Goal: Task Accomplishment & Management: Use online tool/utility

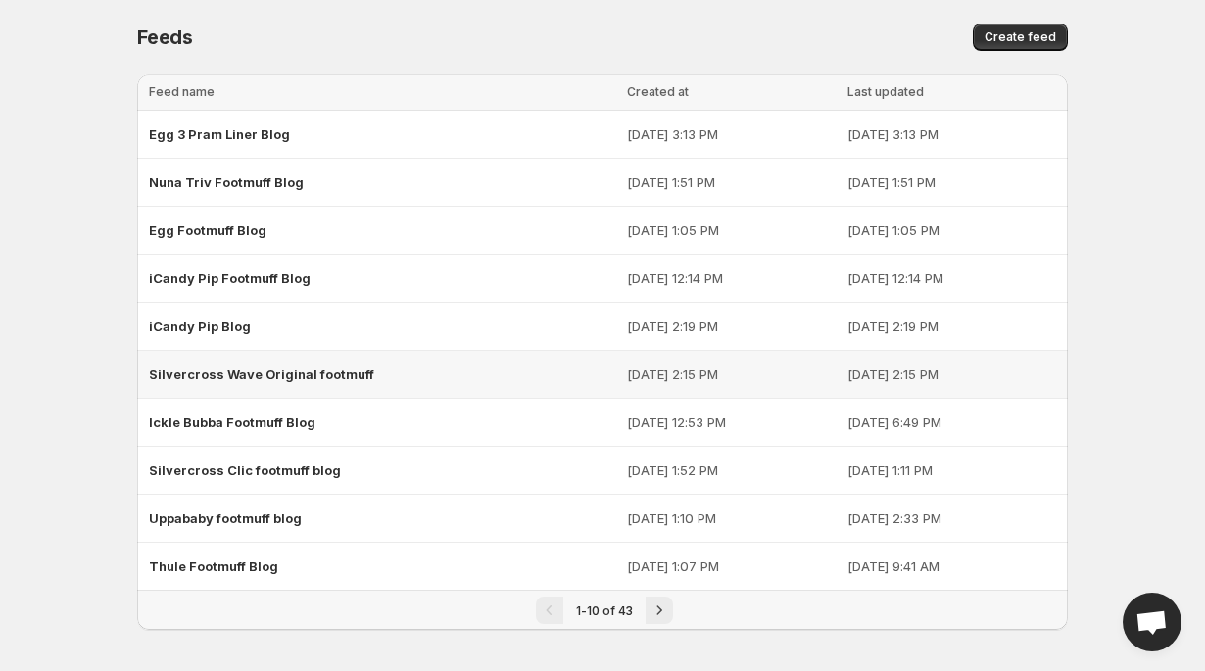
click at [232, 374] on span "Silvercross Wave Original footmuff" at bounding box center [261, 374] width 225 height 16
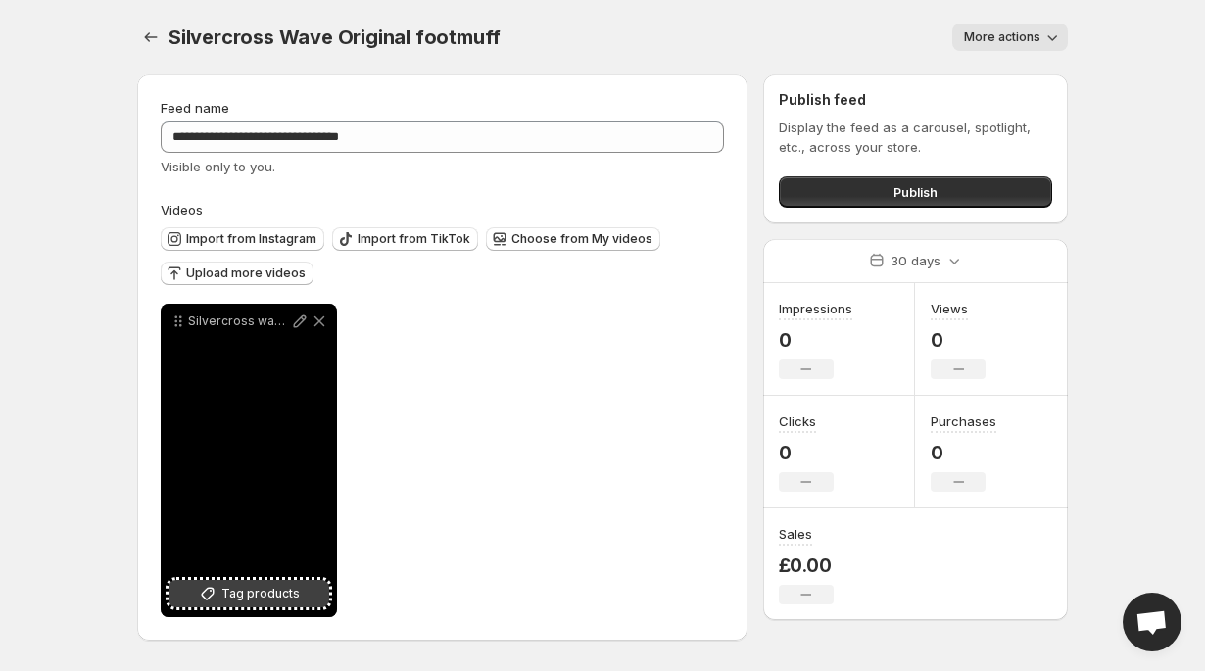
click at [200, 599] on icon at bounding box center [208, 594] width 20 height 20
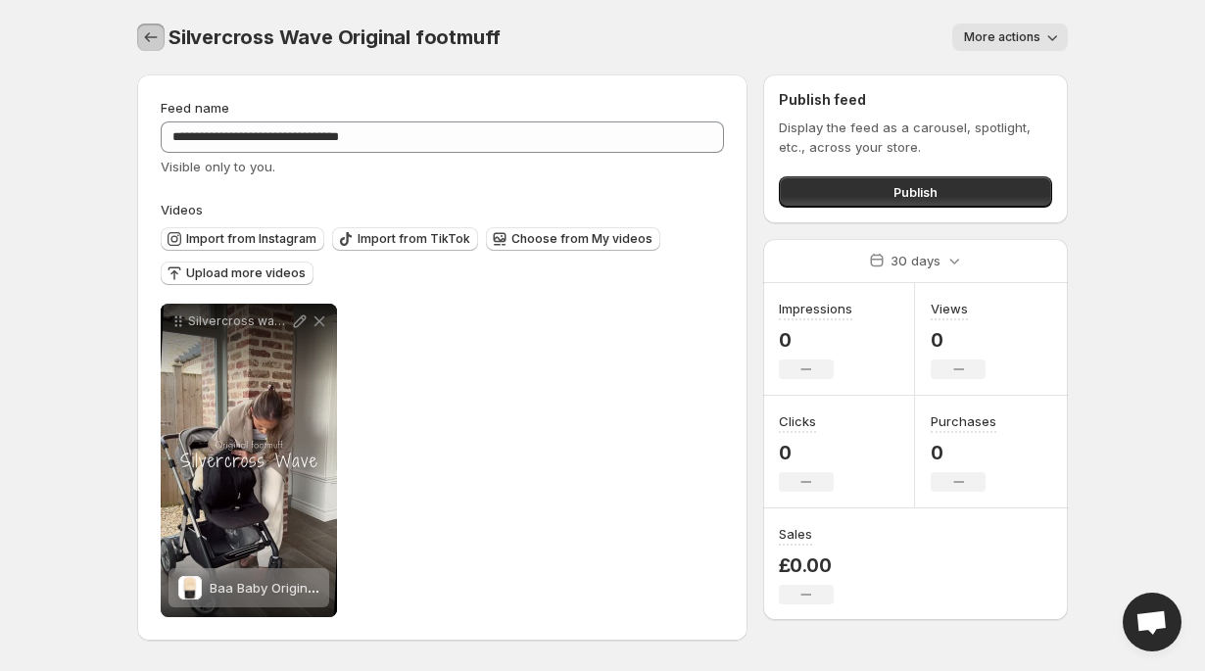
click at [150, 34] on icon "Settings" at bounding box center [151, 37] width 20 height 20
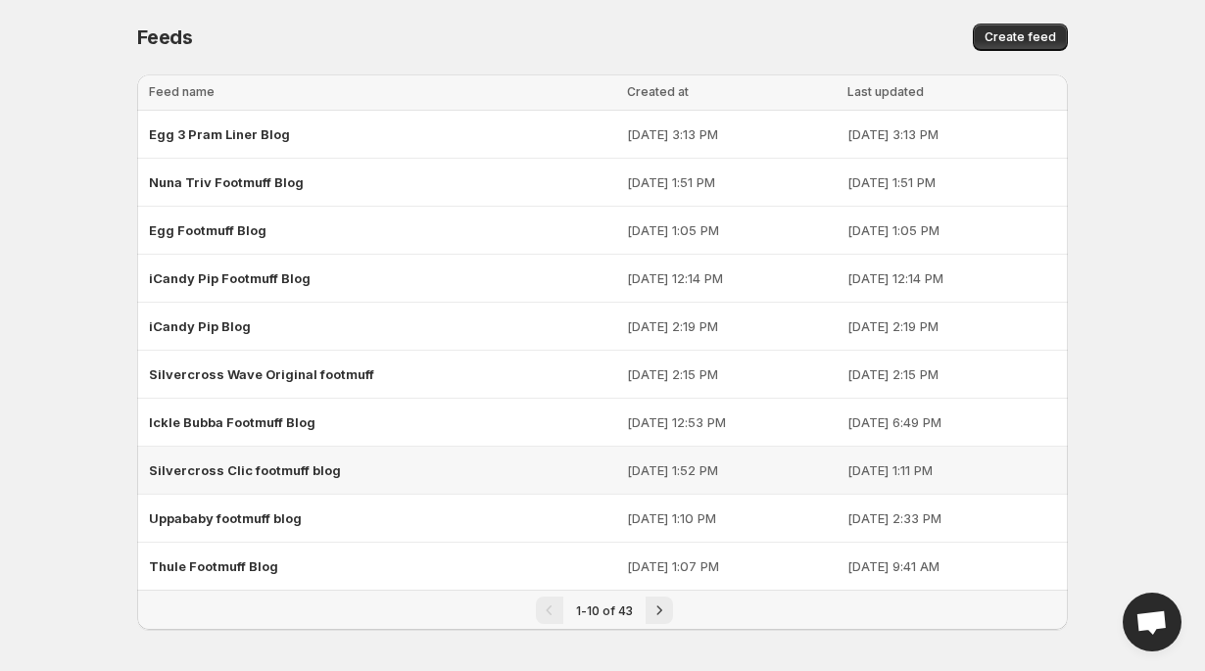
scroll to position [6, 0]
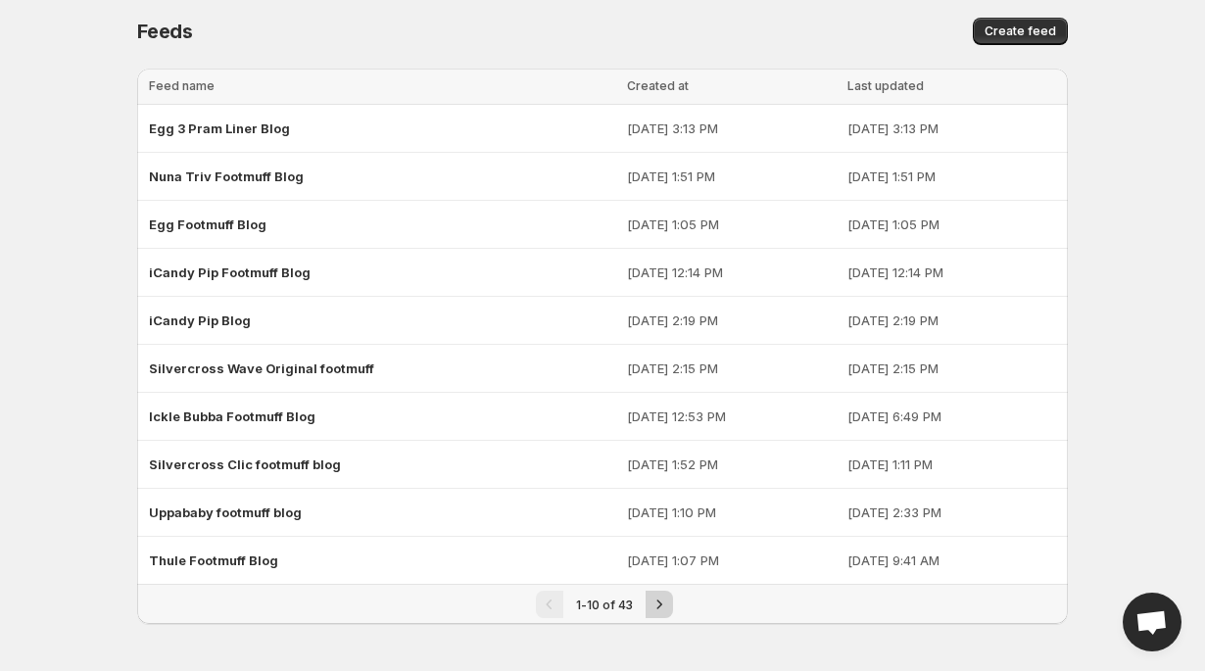
click at [663, 605] on icon "Next" at bounding box center [659, 605] width 20 height 20
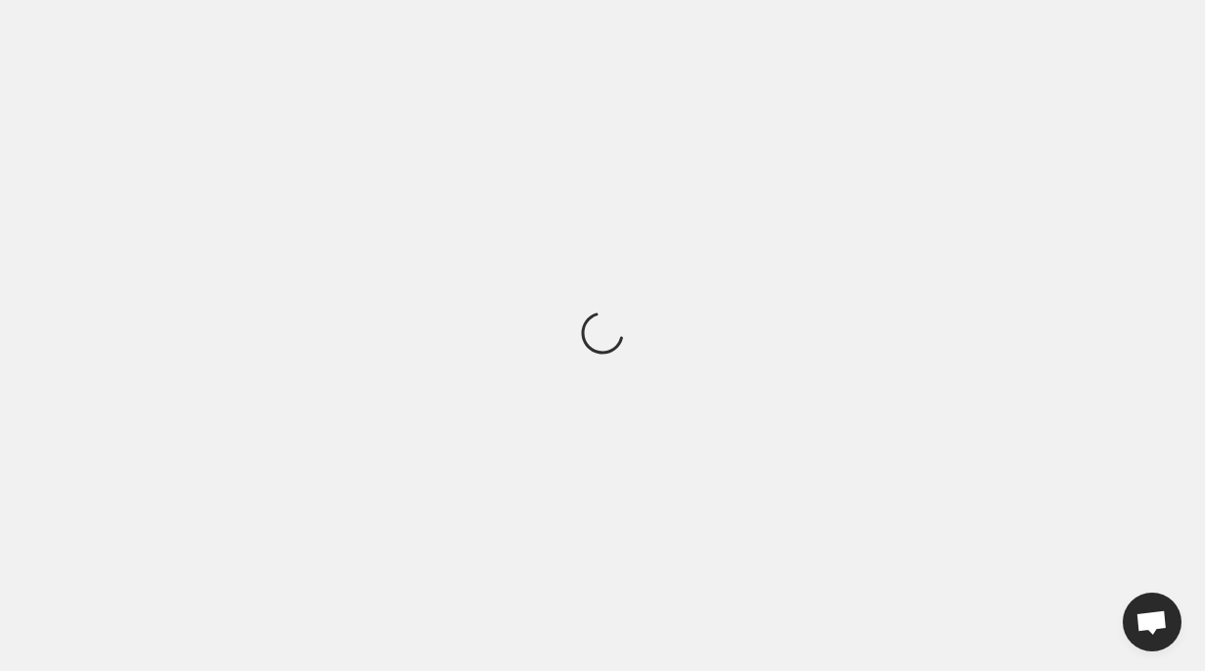
scroll to position [0, 0]
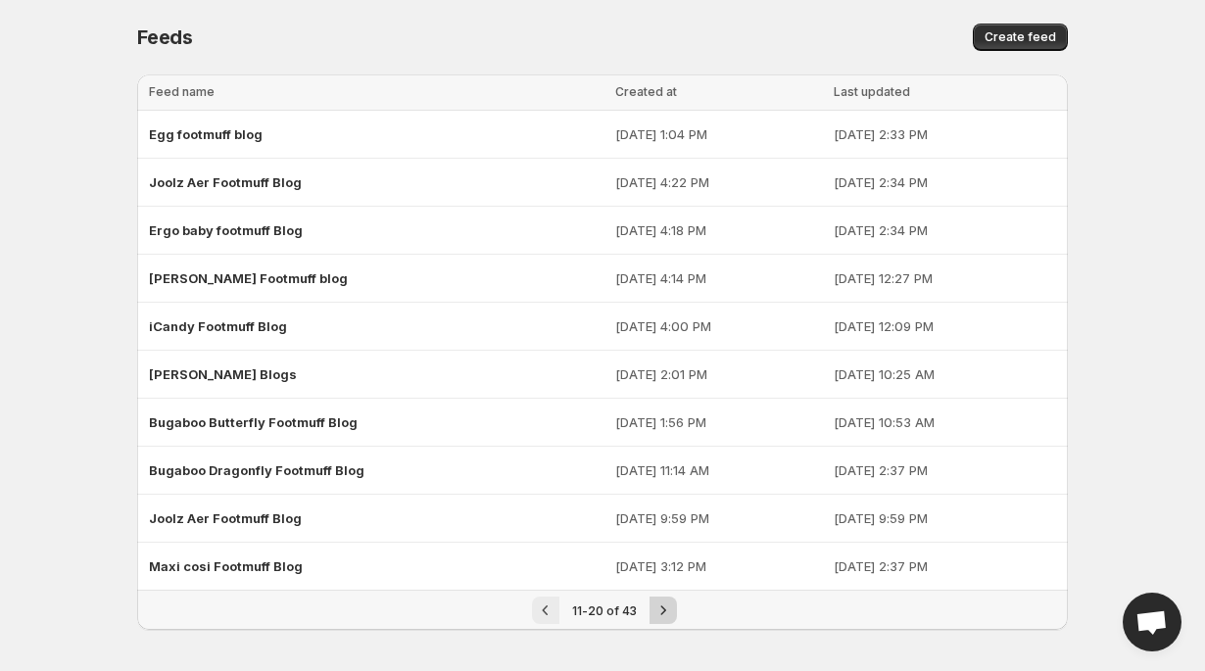
click at [663, 606] on icon "Next" at bounding box center [663, 610] width 20 height 20
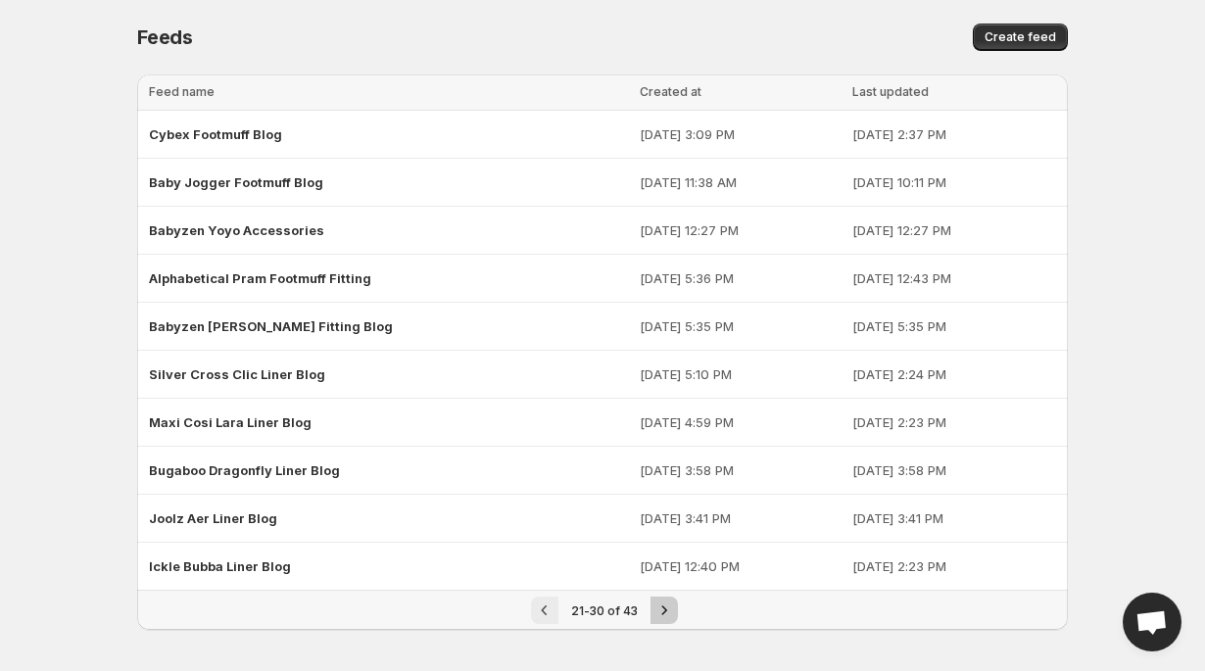
click at [663, 606] on icon "Next" at bounding box center [664, 610] width 20 height 20
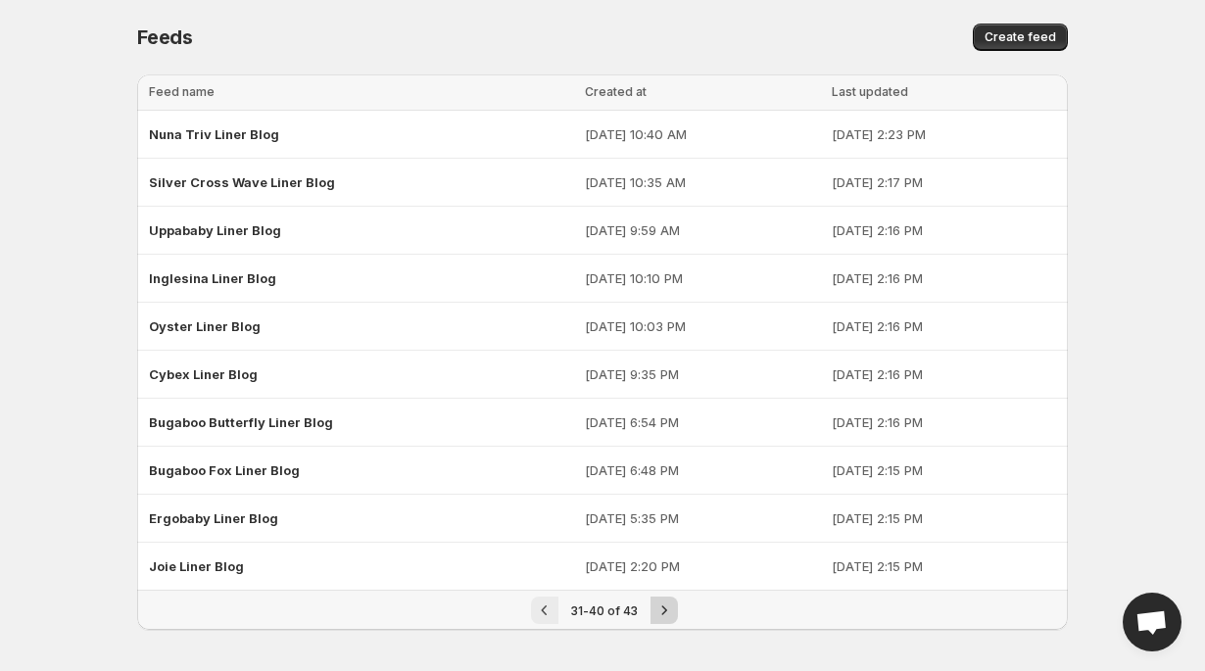
click at [664, 607] on icon "Next" at bounding box center [664, 610] width 20 height 20
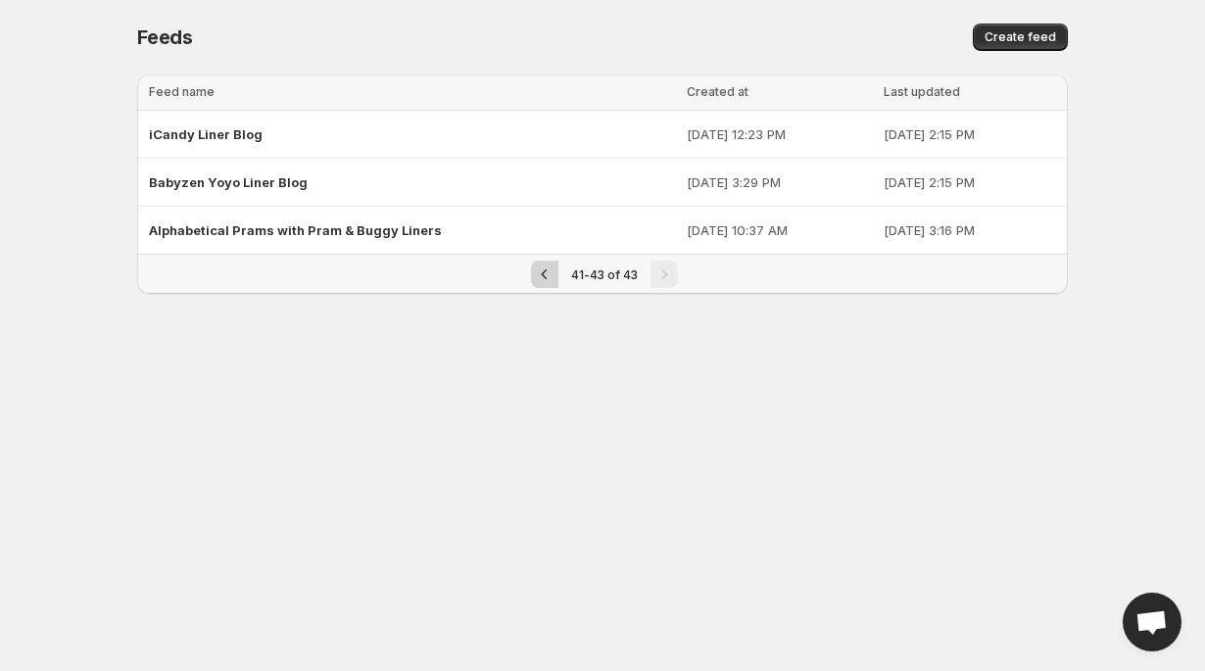
click at [543, 278] on icon "Previous" at bounding box center [545, 274] width 20 height 20
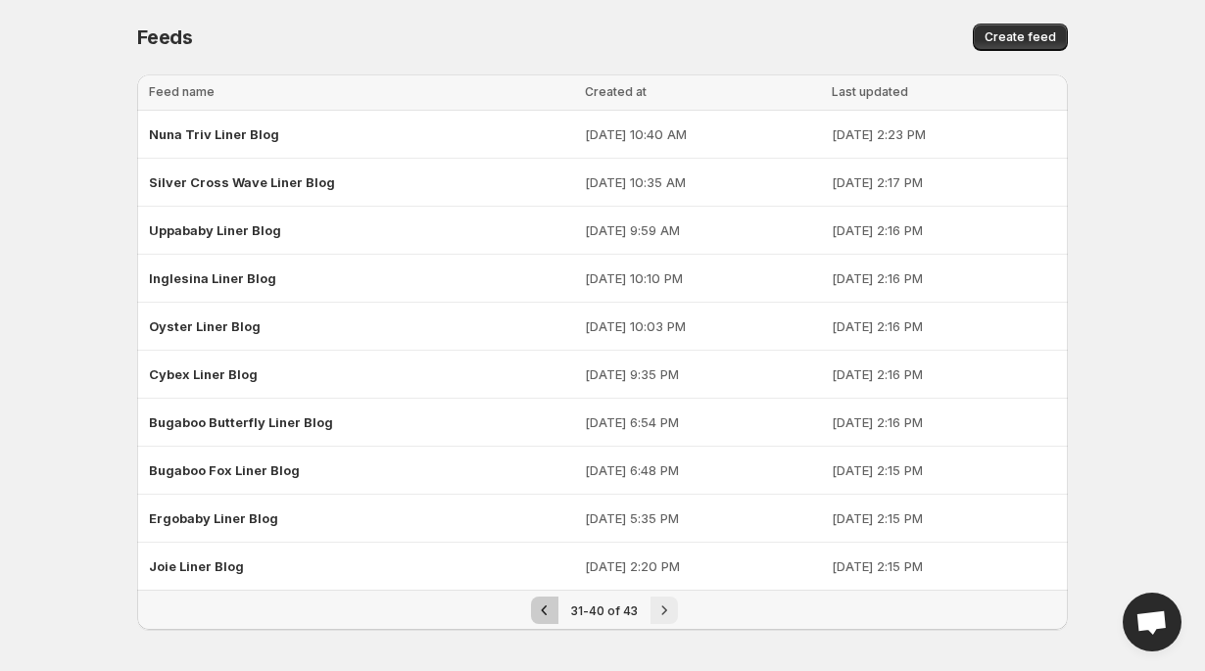
click at [542, 609] on icon "Previous" at bounding box center [545, 610] width 20 height 20
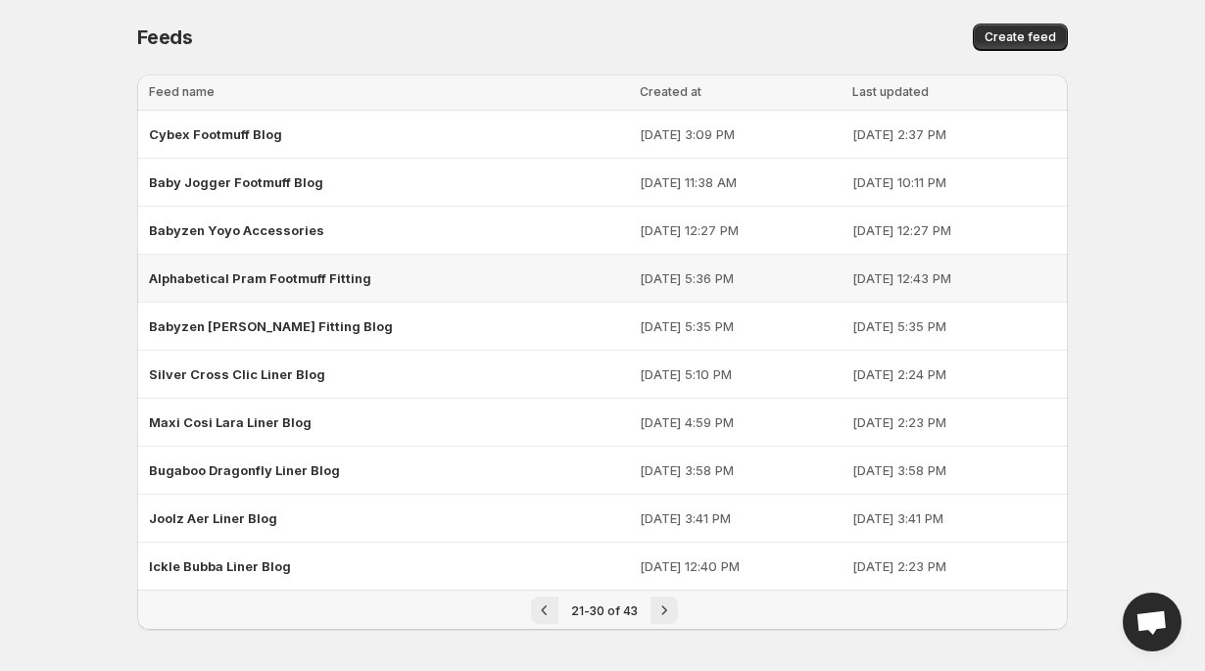
click at [317, 276] on span "Alphabetical Pram Footmuff Fitting" at bounding box center [260, 278] width 222 height 16
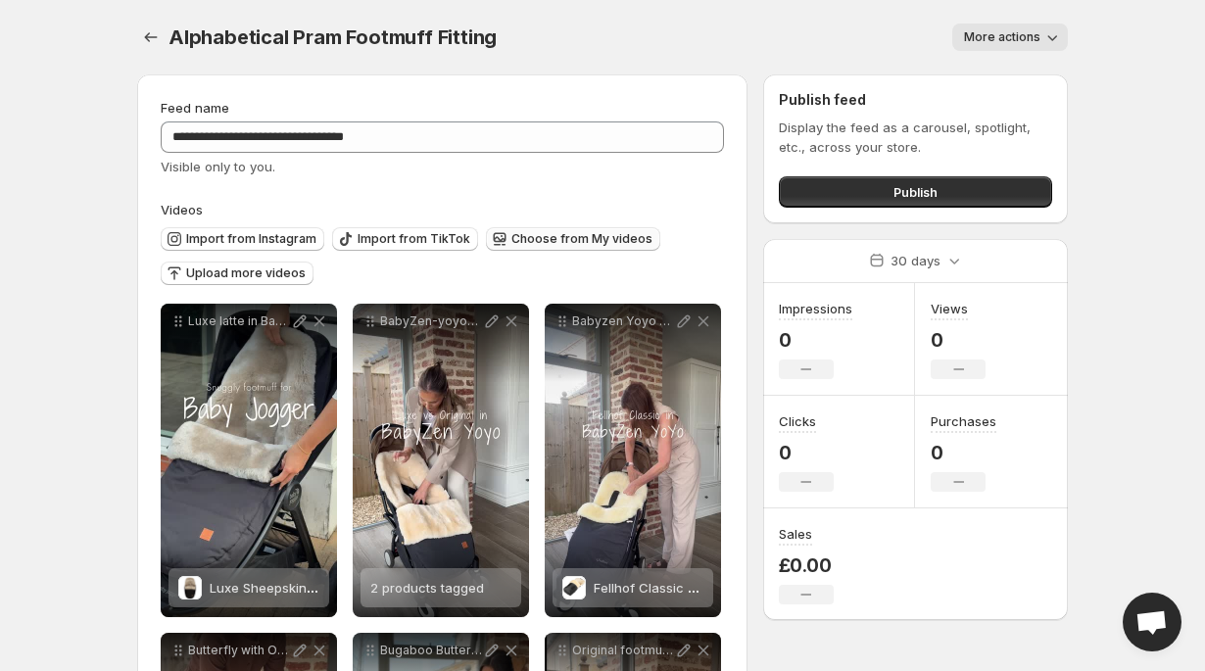
click at [500, 244] on button "Choose from My videos" at bounding box center [573, 239] width 174 height 24
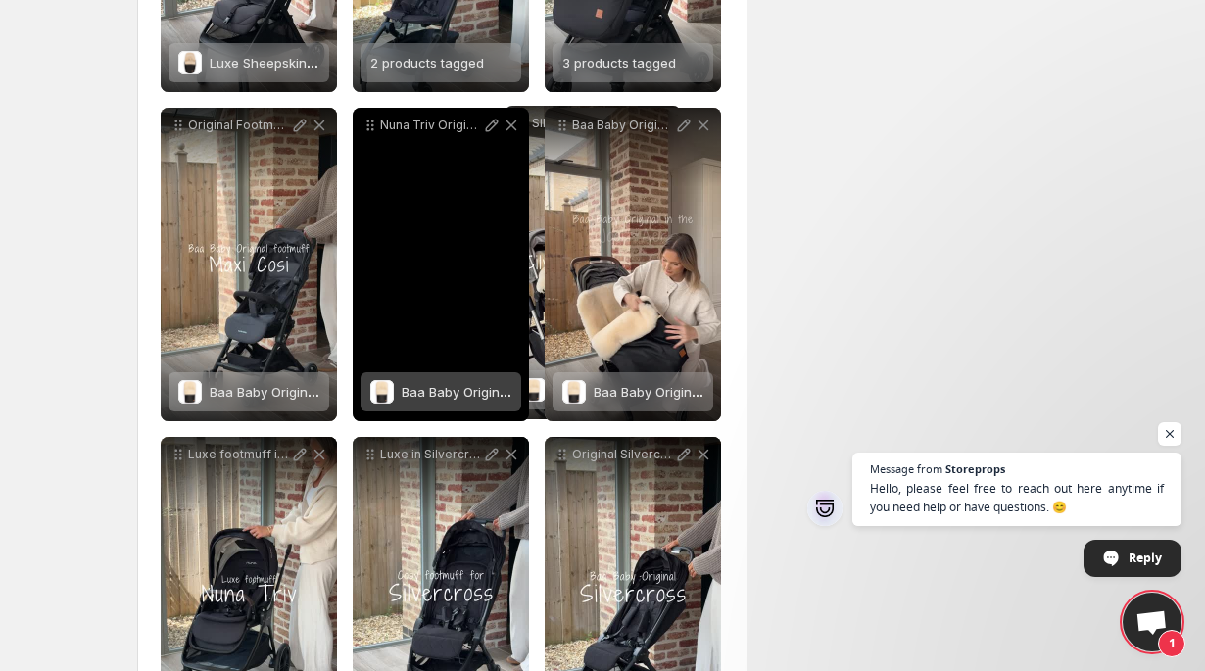
scroll to position [2496, 0]
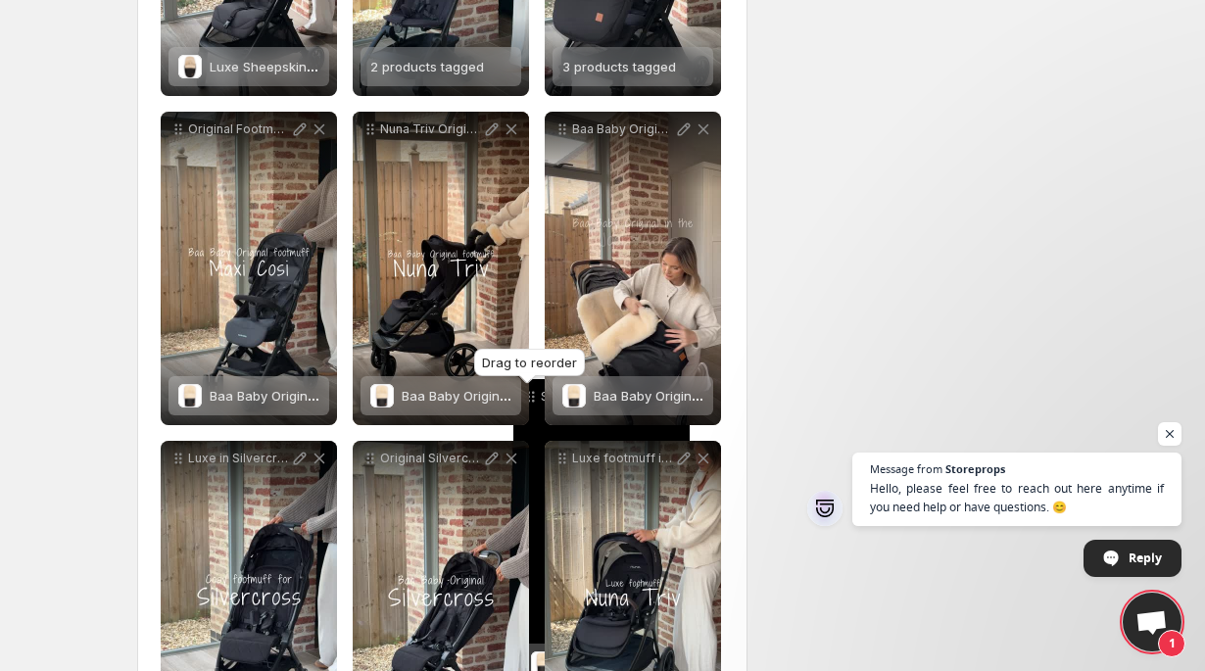
drag, startPoint x: 179, startPoint y: 325, endPoint x: 532, endPoint y: 401, distance: 360.6
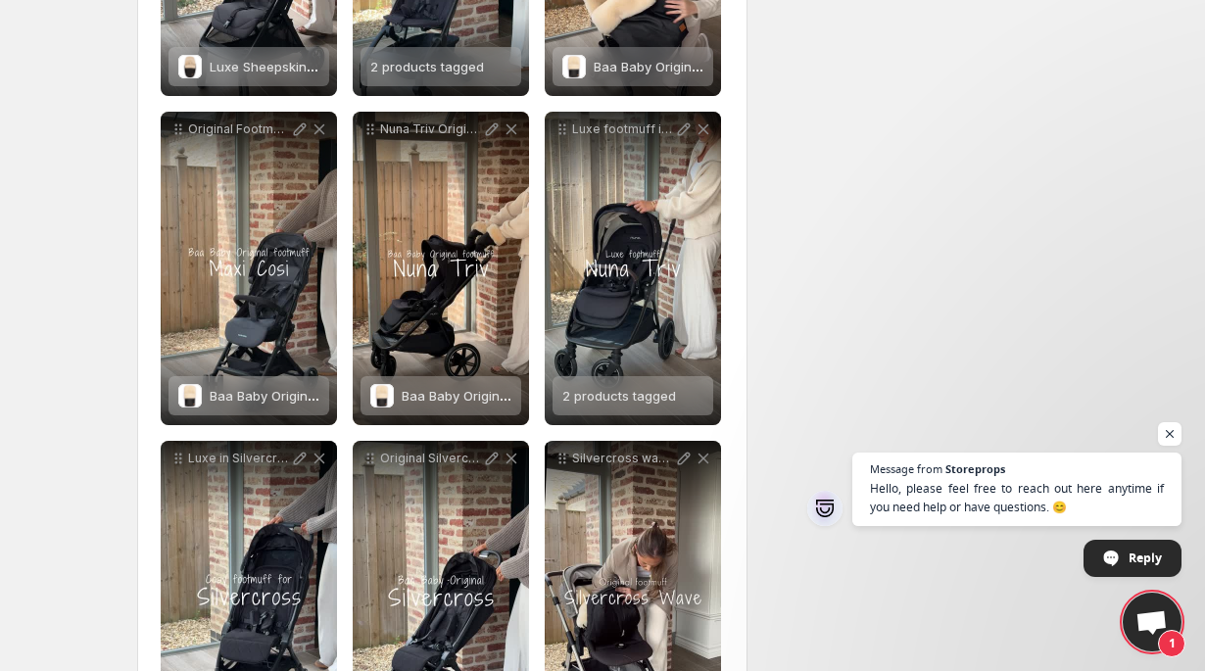
scroll to position [0, 0]
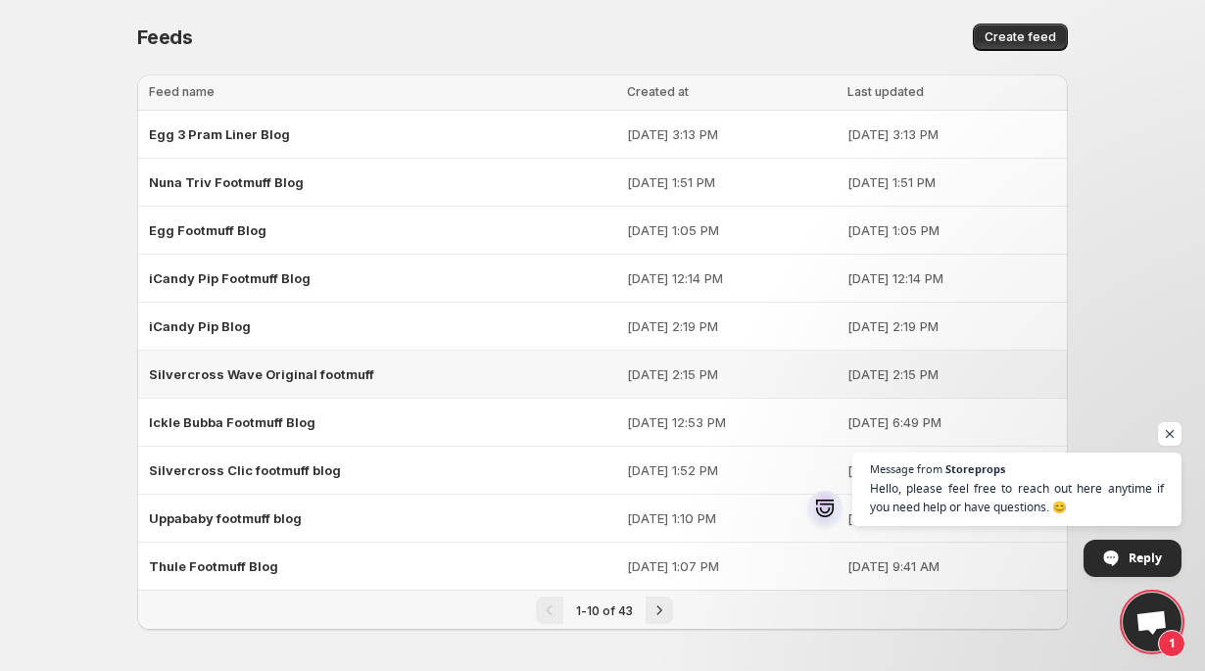
click at [301, 382] on div "Silvercross Wave Original footmuff" at bounding box center [382, 374] width 466 height 35
